Goal: Task Accomplishment & Management: Complete application form

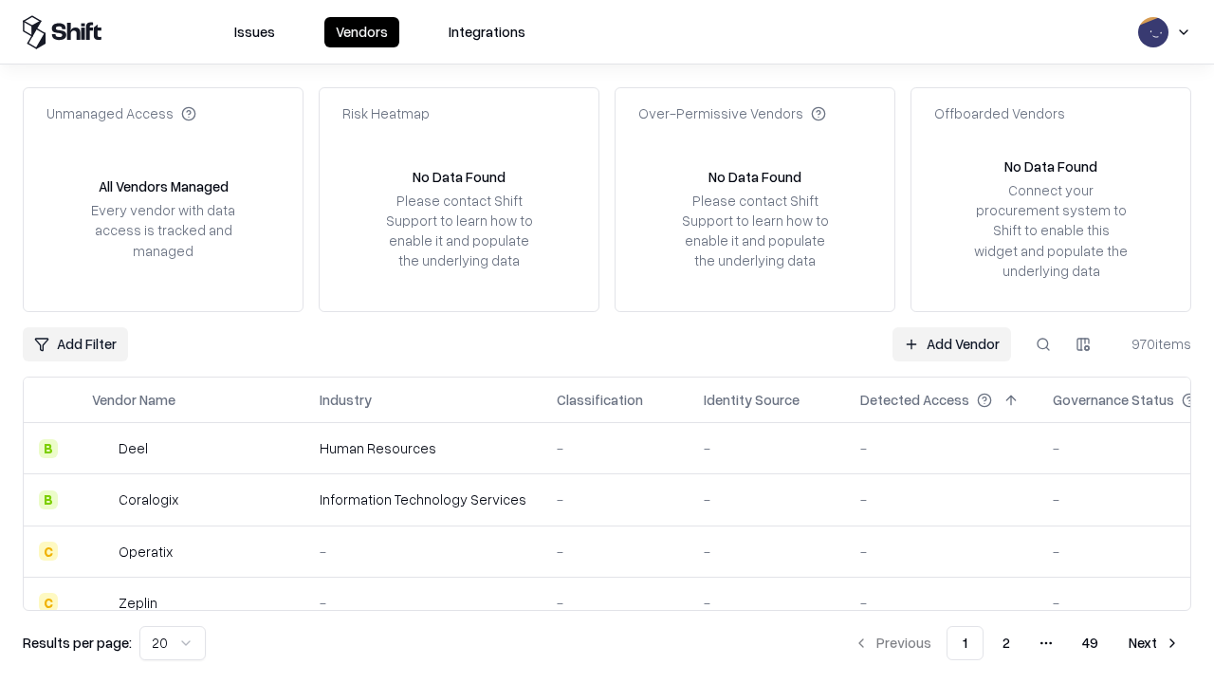
click at [951, 343] on link "Add Vendor" at bounding box center [951, 344] width 119 height 34
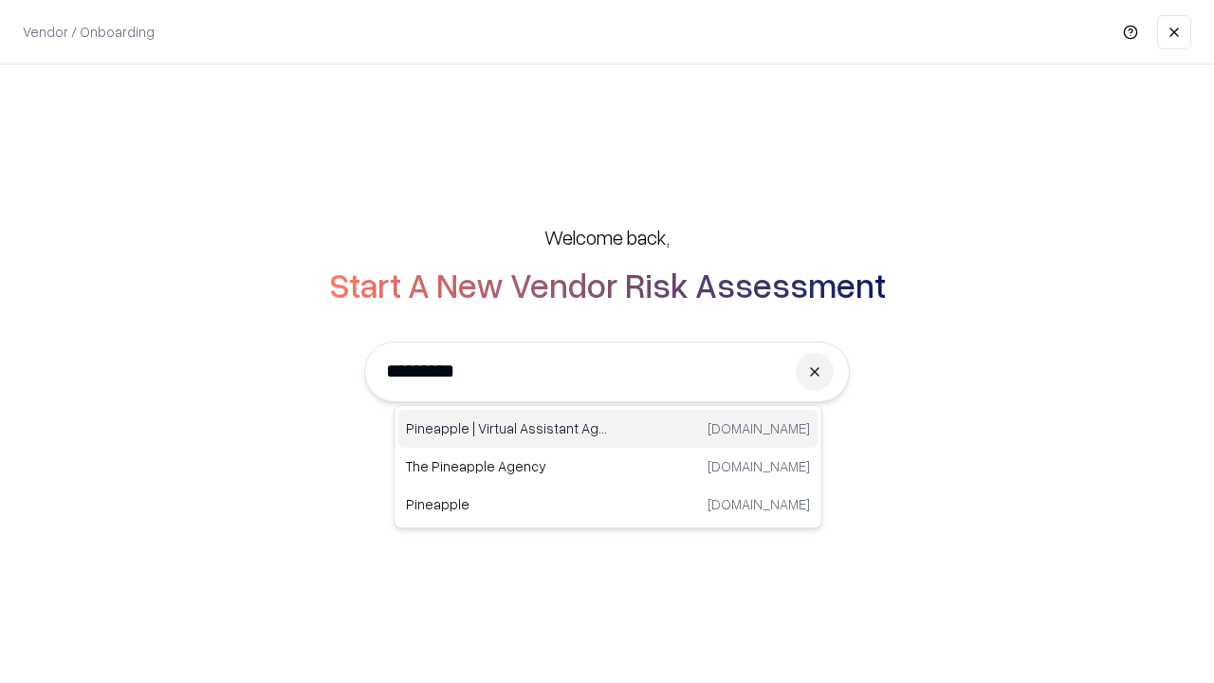
click at [608, 429] on div "Pineapple | Virtual Assistant Agency [DOMAIN_NAME]" at bounding box center [607, 429] width 419 height 38
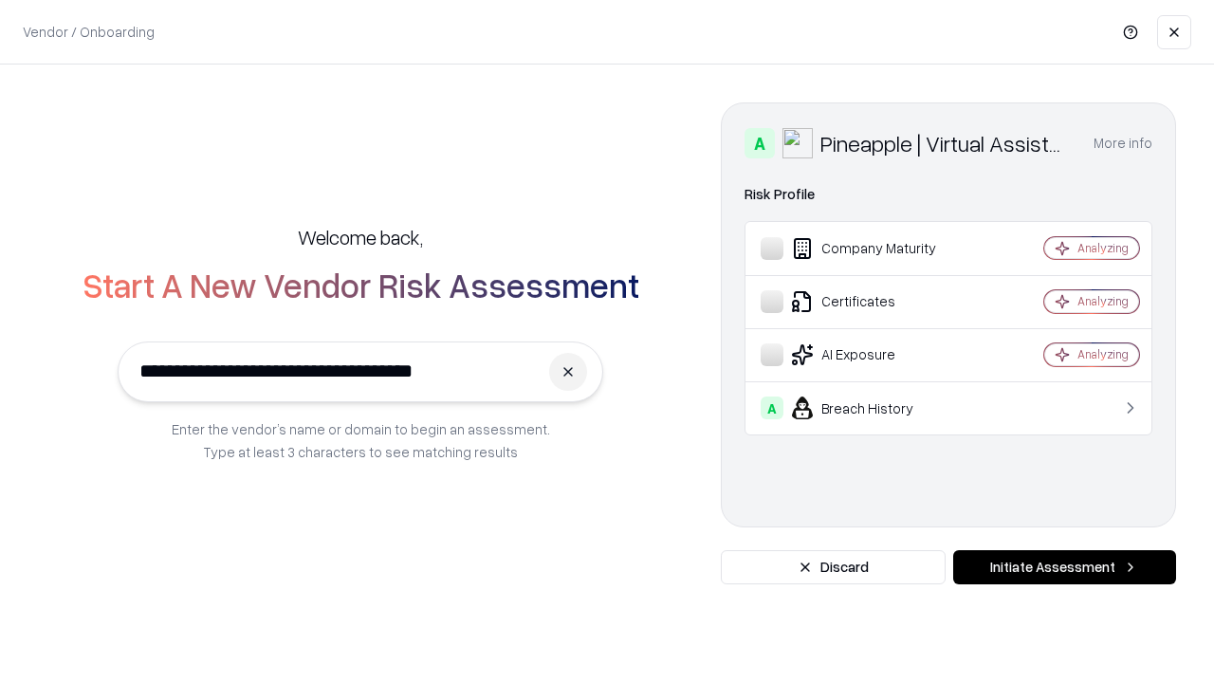
type input "**********"
click at [1064, 567] on button "Initiate Assessment" at bounding box center [1064, 567] width 223 height 34
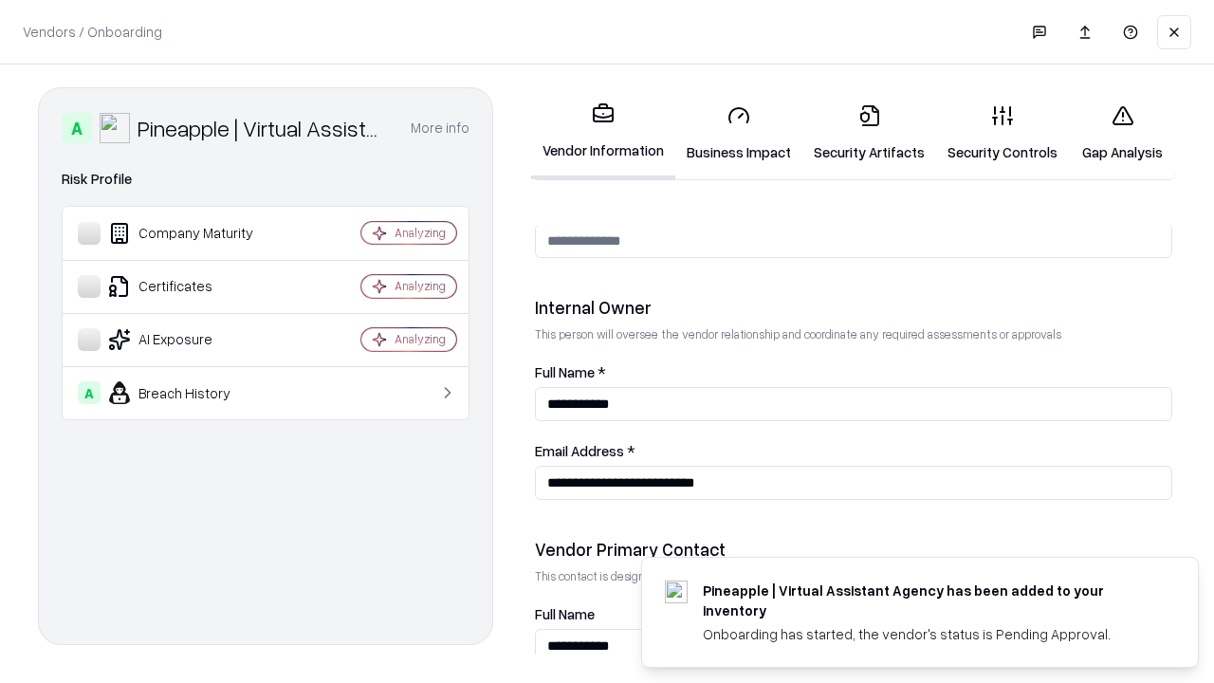
scroll to position [982, 0]
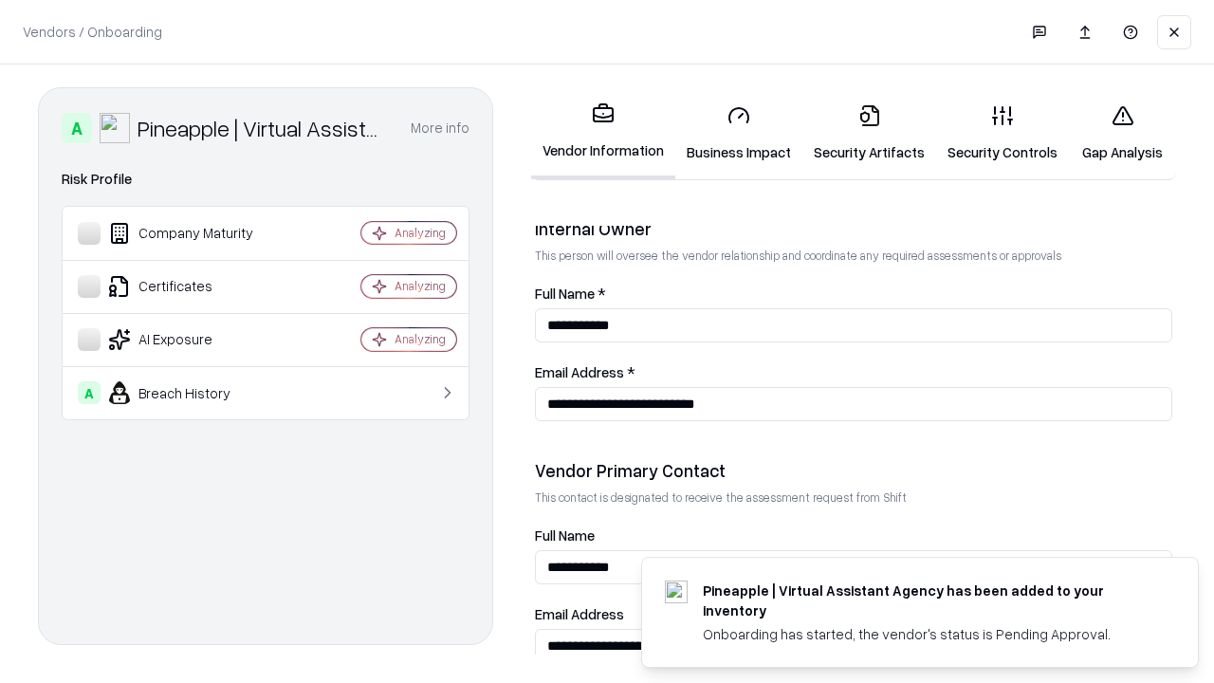
click at [739, 133] on link "Business Impact" at bounding box center [738, 133] width 127 height 88
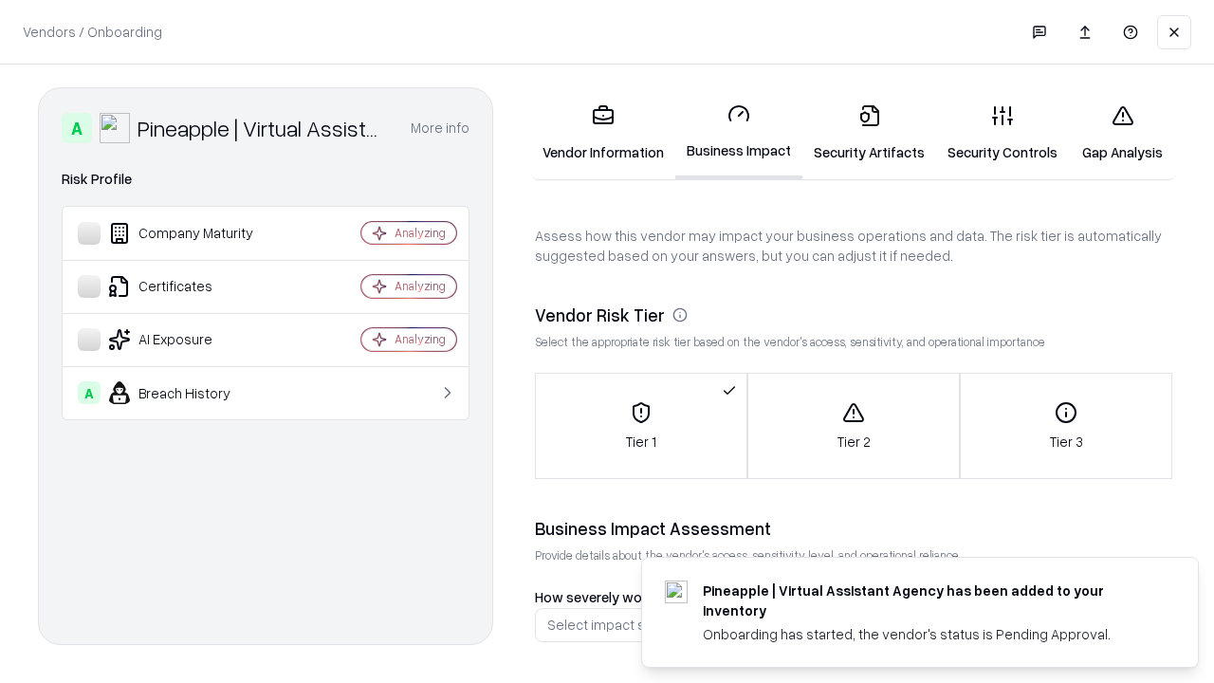
click at [869, 133] on link "Security Artifacts" at bounding box center [869, 133] width 134 height 88
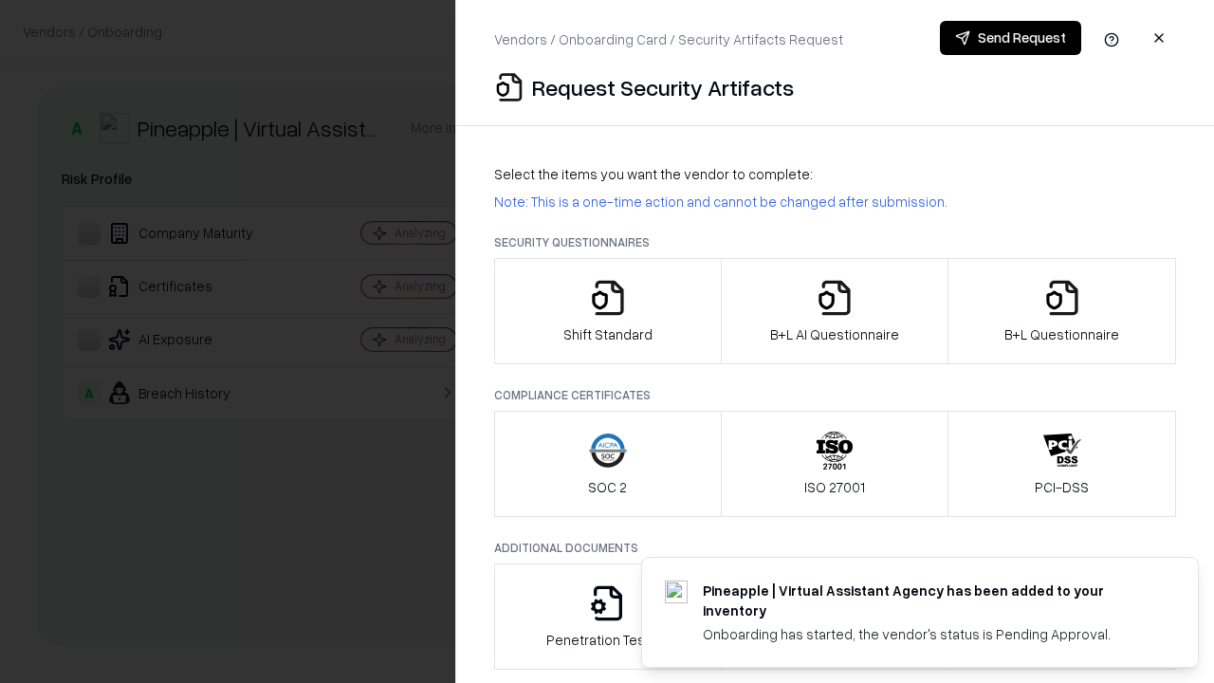
click at [607, 311] on icon "button" at bounding box center [608, 298] width 38 height 38
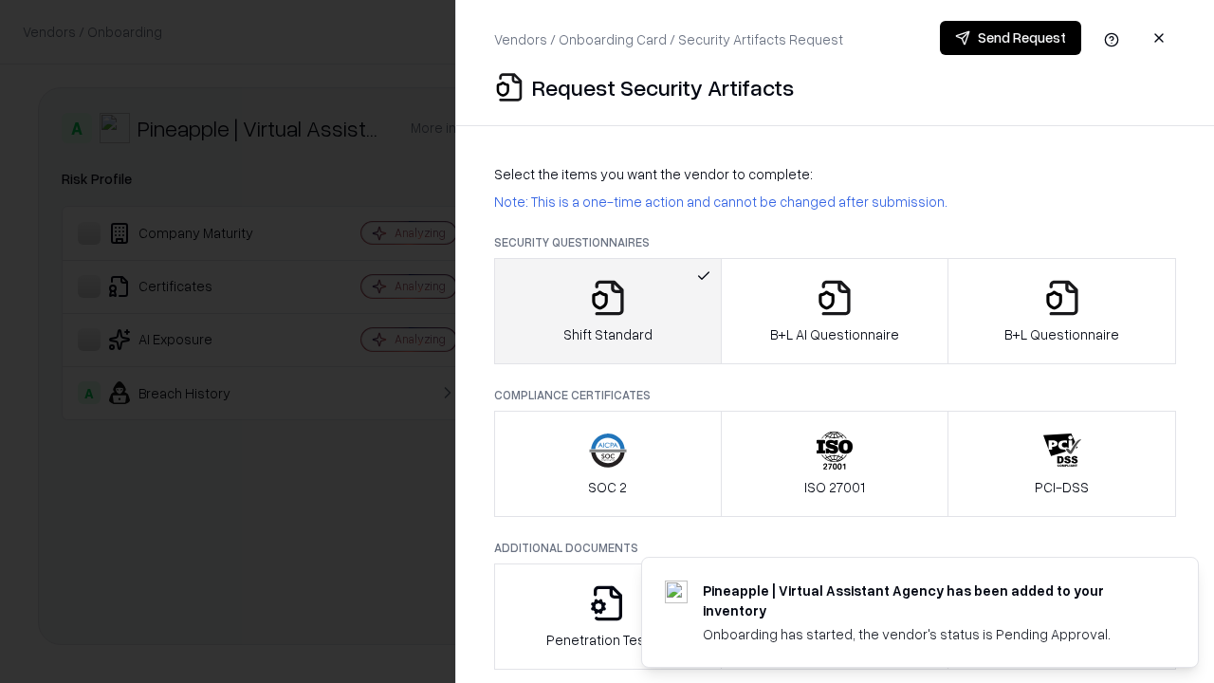
click at [1010, 38] on button "Send Request" at bounding box center [1010, 38] width 141 height 34
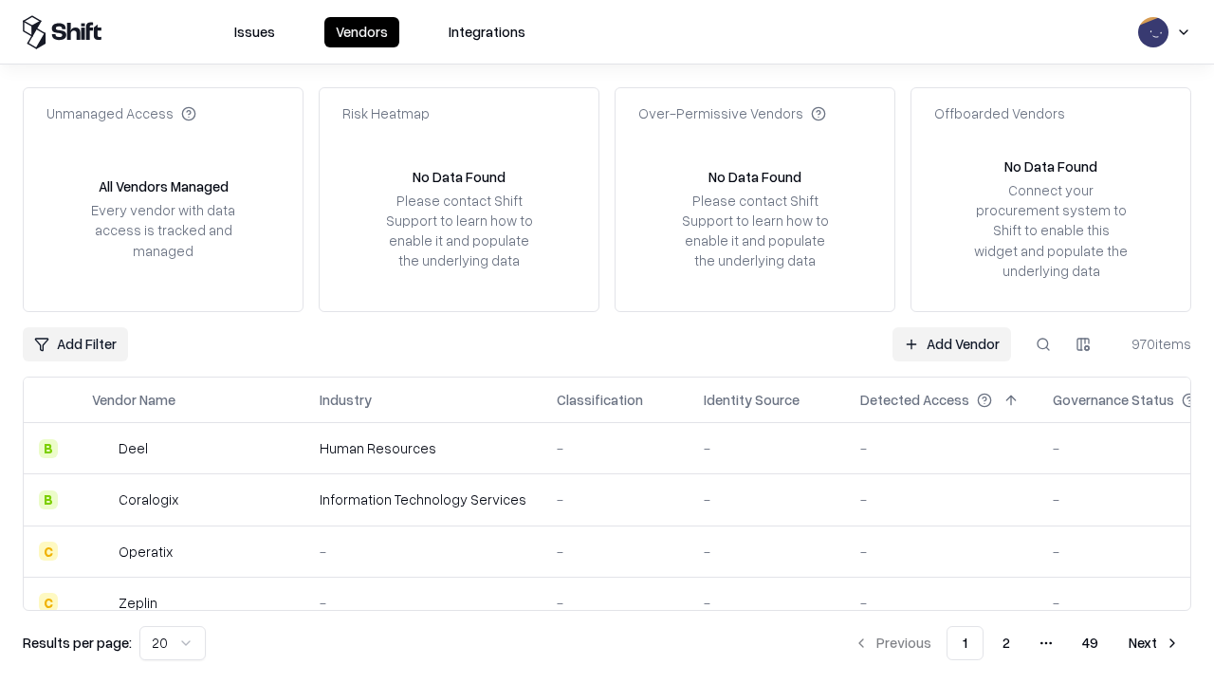
click at [1043, 343] on button at bounding box center [1043, 344] width 34 height 34
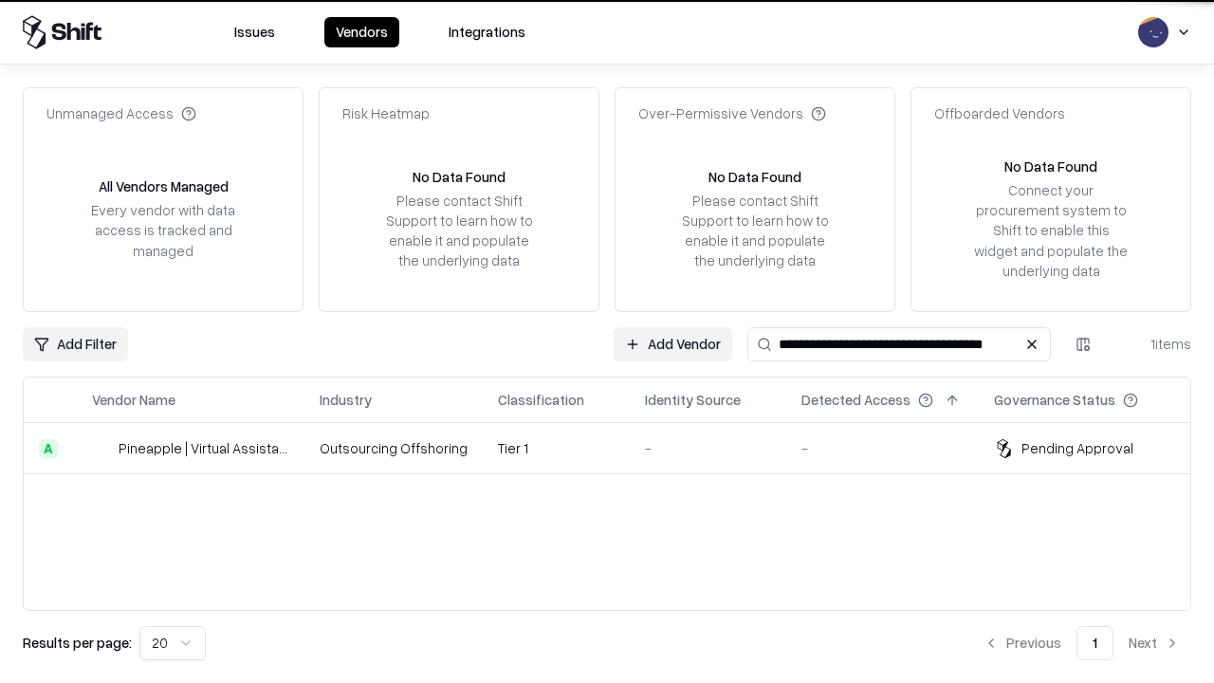
type input "**********"
click at [618, 448] on td "Tier 1" at bounding box center [556, 448] width 147 height 51
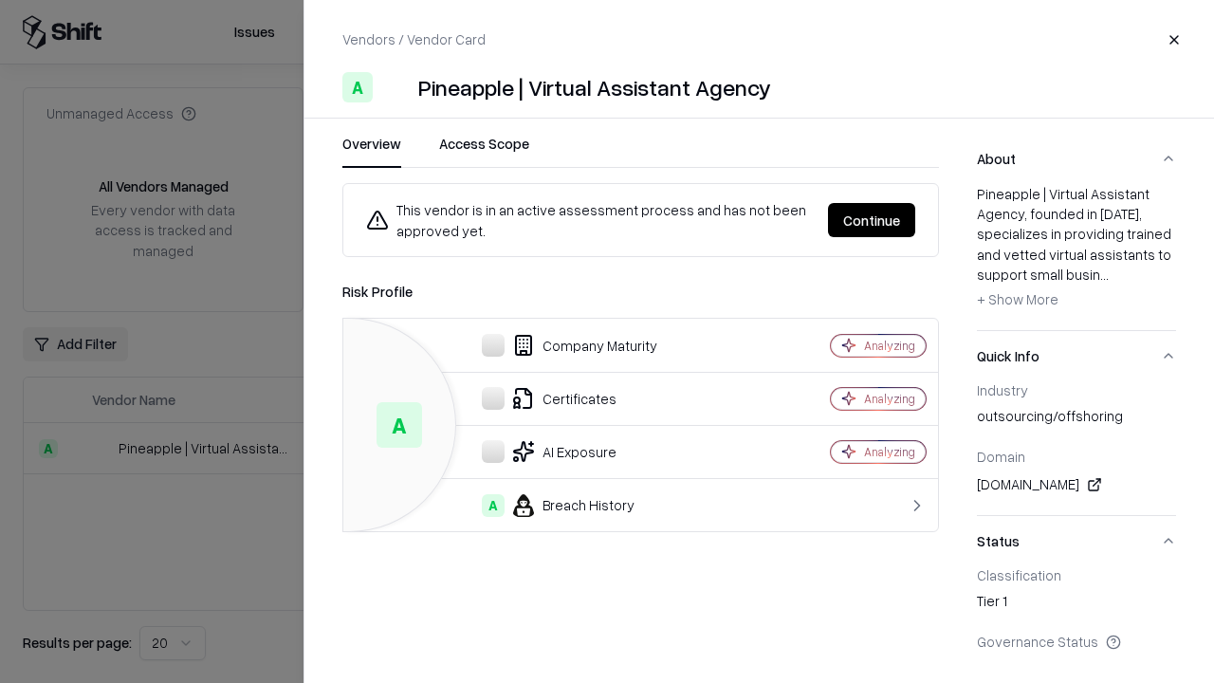
click at [871, 220] on button "Continue" at bounding box center [871, 220] width 87 height 34
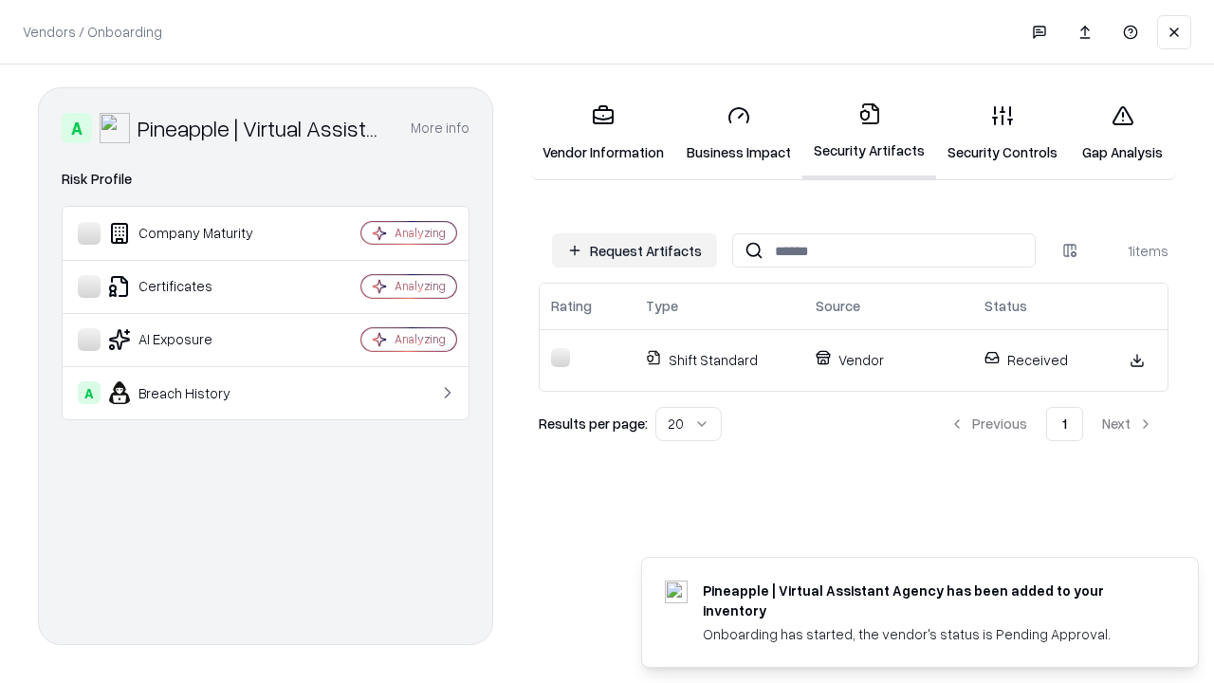
click at [1122, 133] on link "Gap Analysis" at bounding box center [1122, 133] width 107 height 88
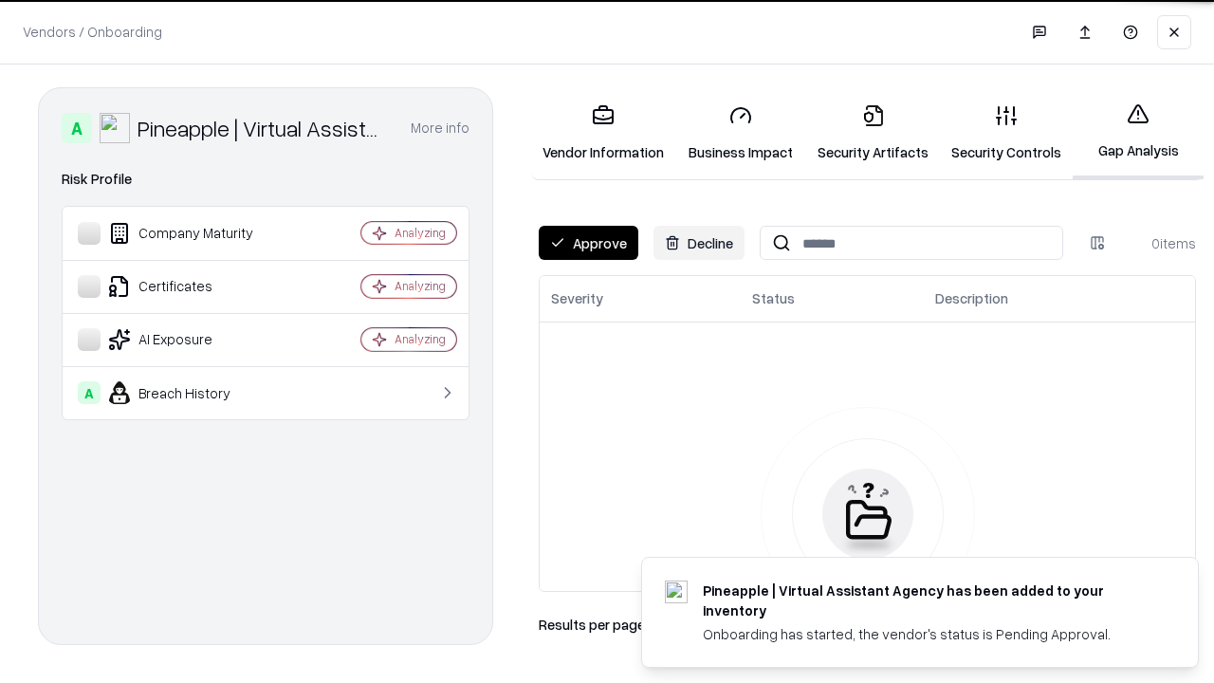
click at [588, 243] on button "Approve" at bounding box center [589, 243] width 100 height 34
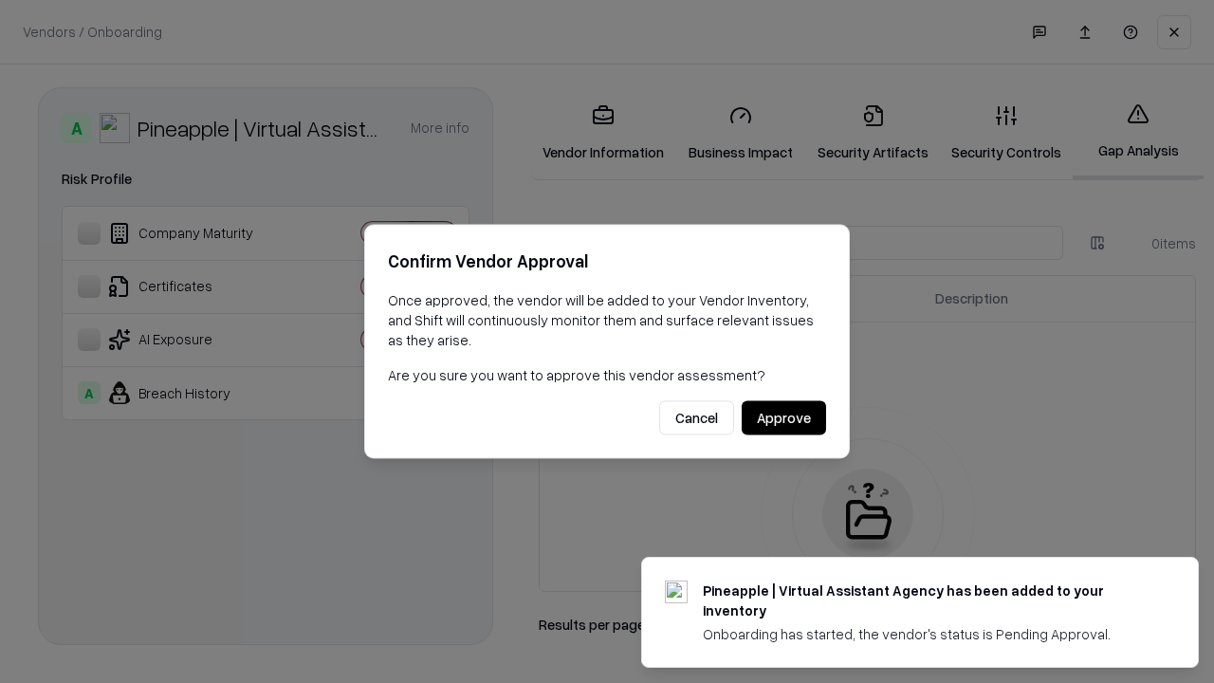
click at [783, 417] on button "Approve" at bounding box center [783, 418] width 84 height 34
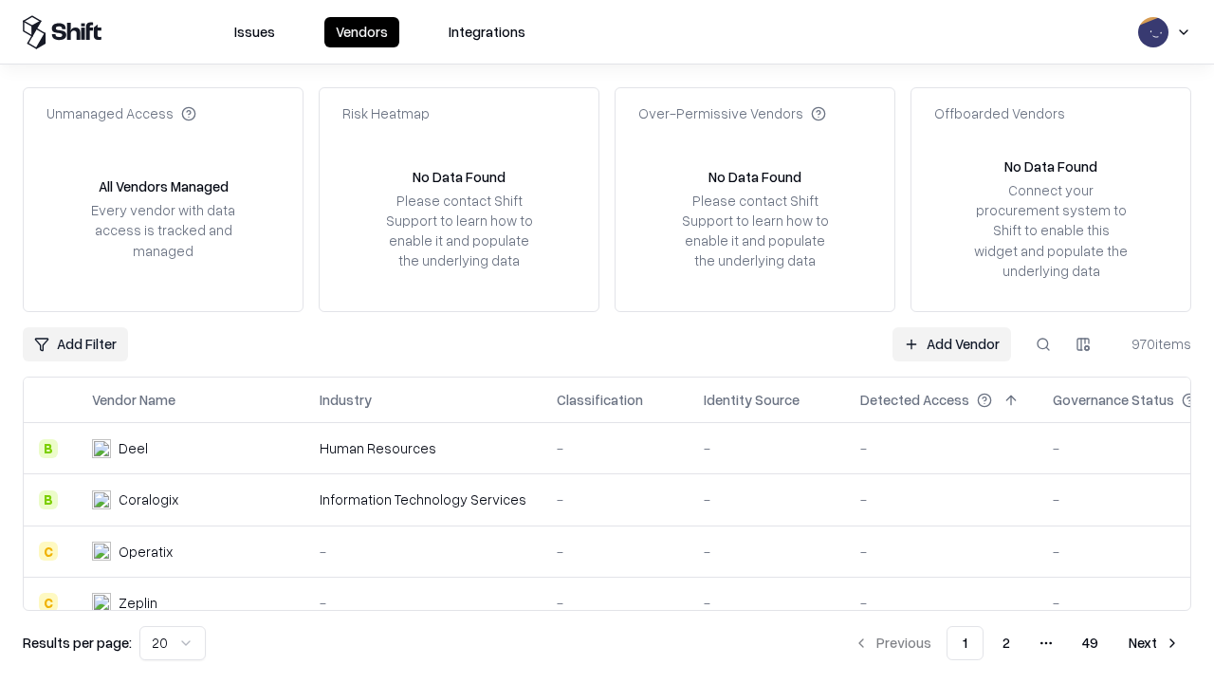
type input "**********"
click at [951, 343] on link "Add Vendor" at bounding box center [951, 344] width 119 height 34
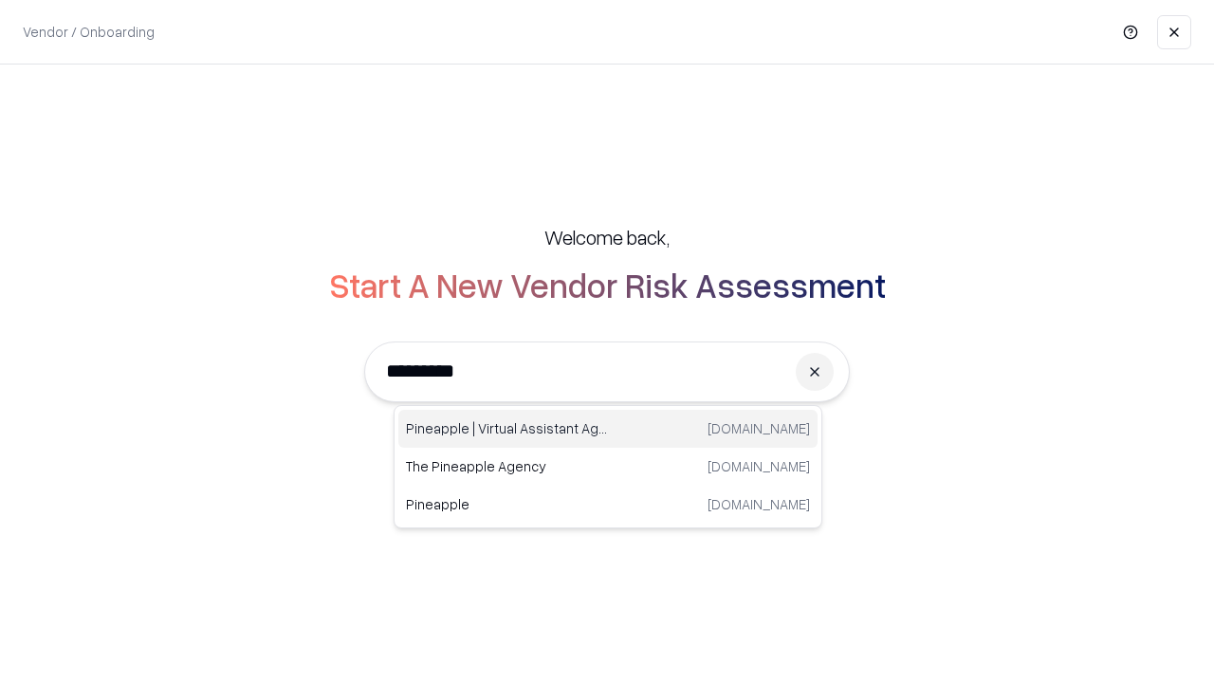
click at [608, 429] on div "Pineapple | Virtual Assistant Agency [DOMAIN_NAME]" at bounding box center [607, 429] width 419 height 38
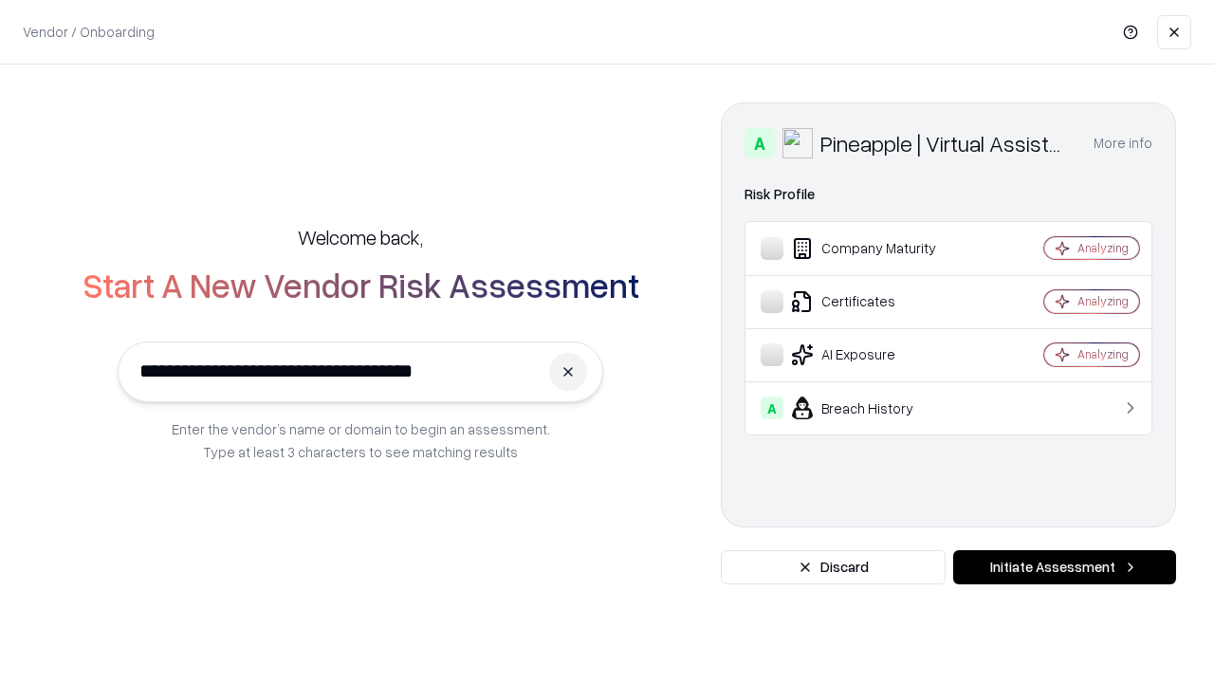
type input "**********"
click at [1064, 567] on button "Initiate Assessment" at bounding box center [1064, 567] width 223 height 34
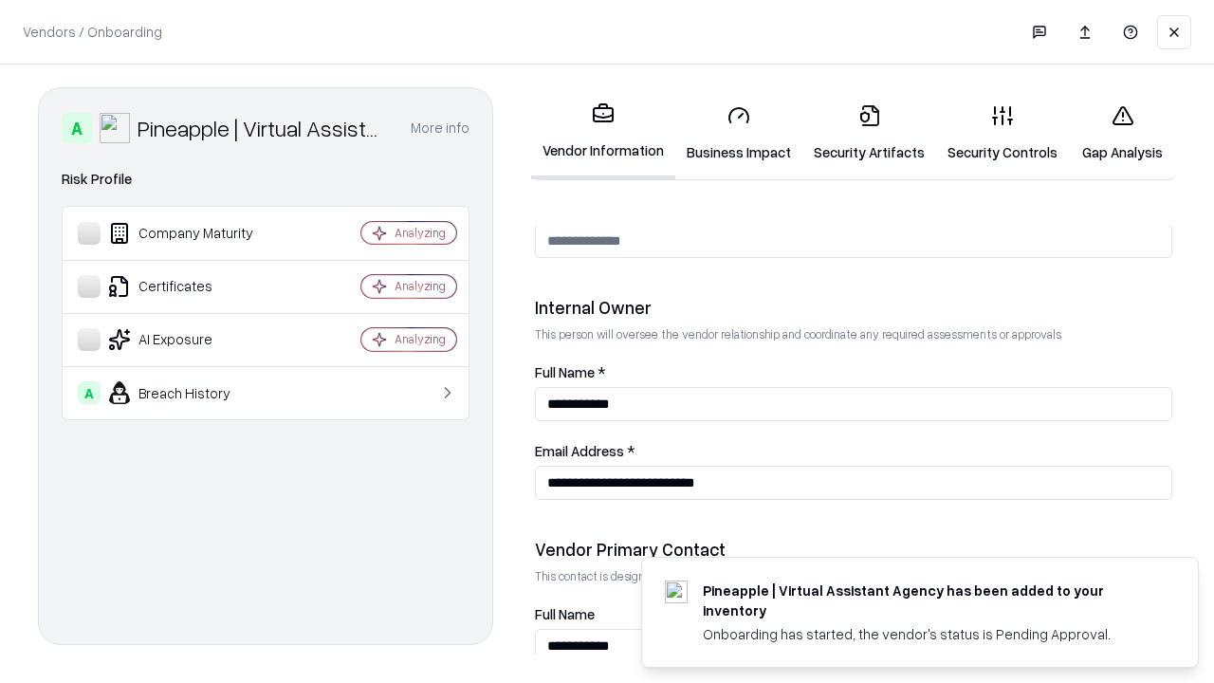
scroll to position [982, 0]
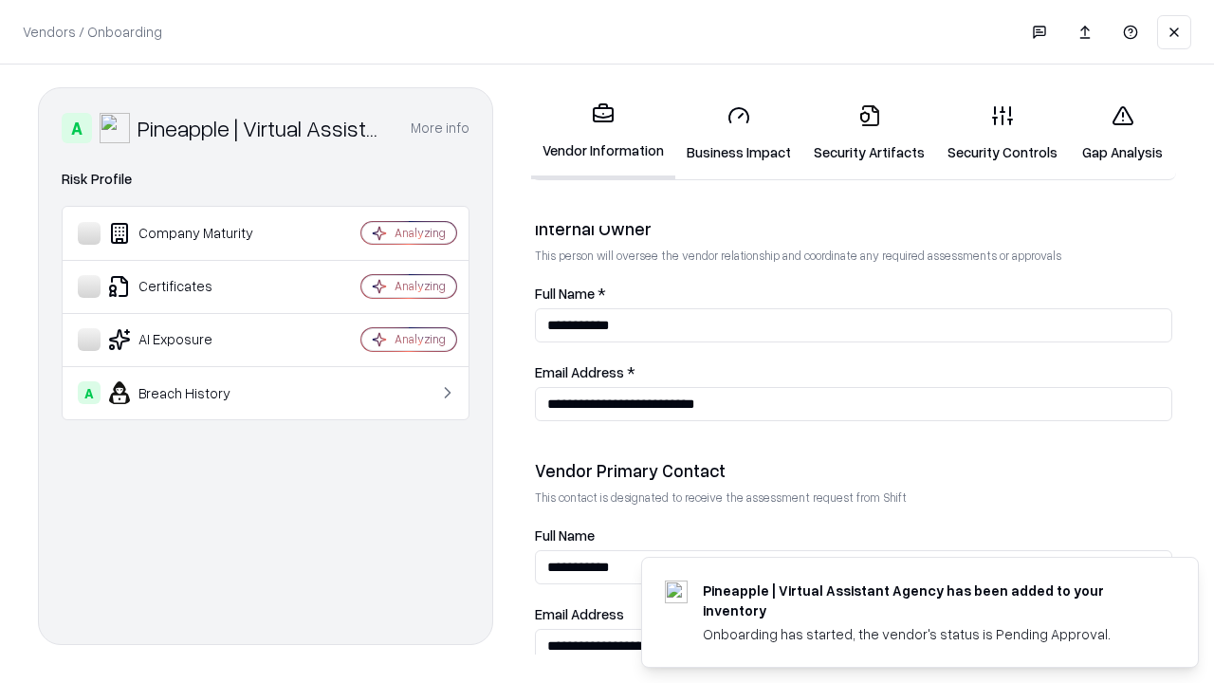
click at [1122, 133] on link "Gap Analysis" at bounding box center [1122, 133] width 107 height 88
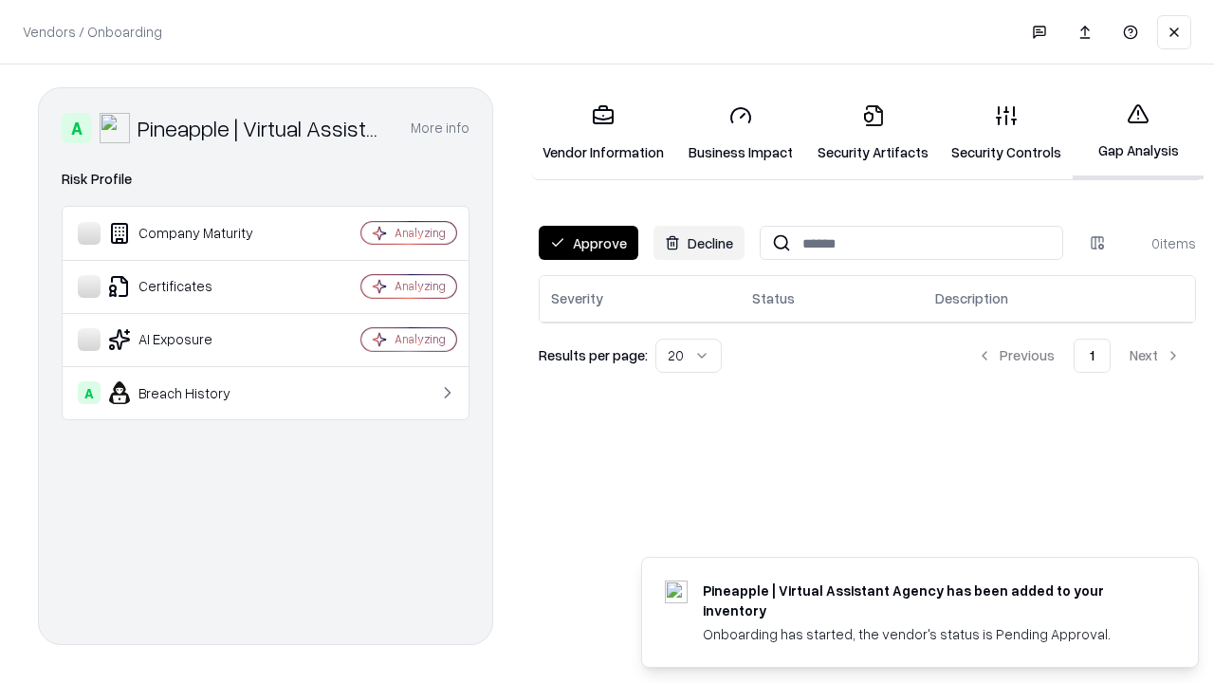
click at [588, 243] on button "Approve" at bounding box center [589, 243] width 100 height 34
